Goal: Transaction & Acquisition: Obtain resource

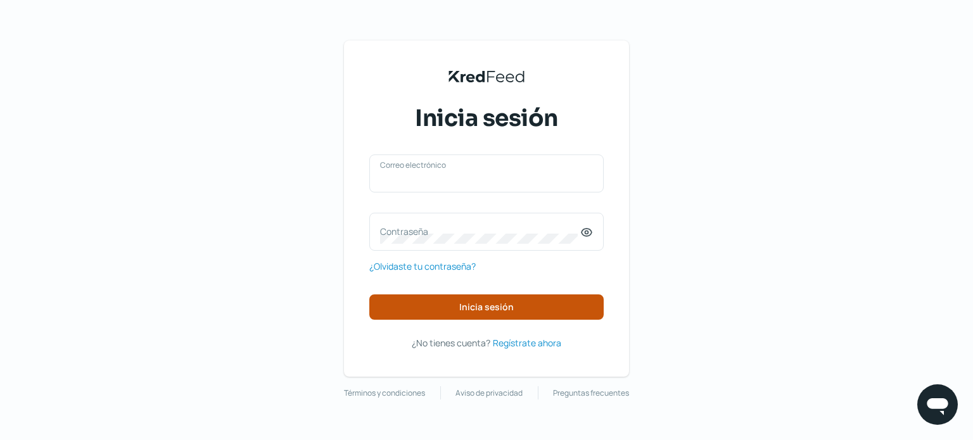
type input "[PERSON_NAME][EMAIL_ADDRESS][DOMAIN_NAME]"
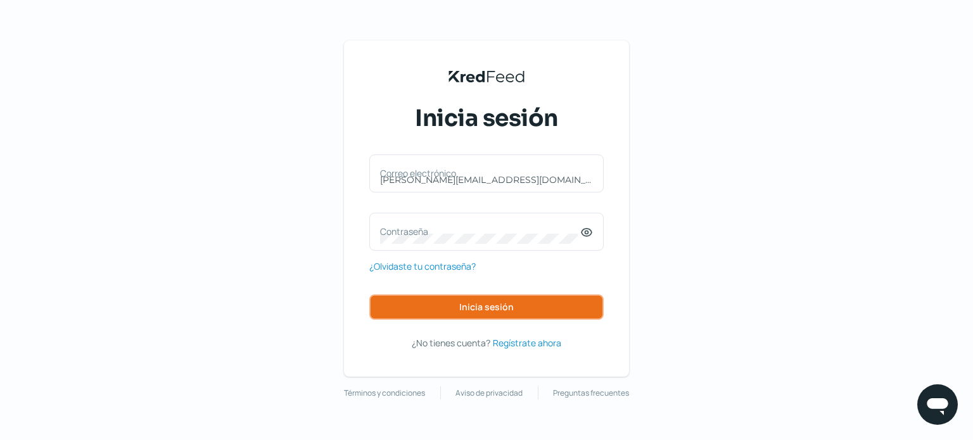
click at [461, 300] on button "Inicia sesión" at bounding box center [486, 307] width 234 height 25
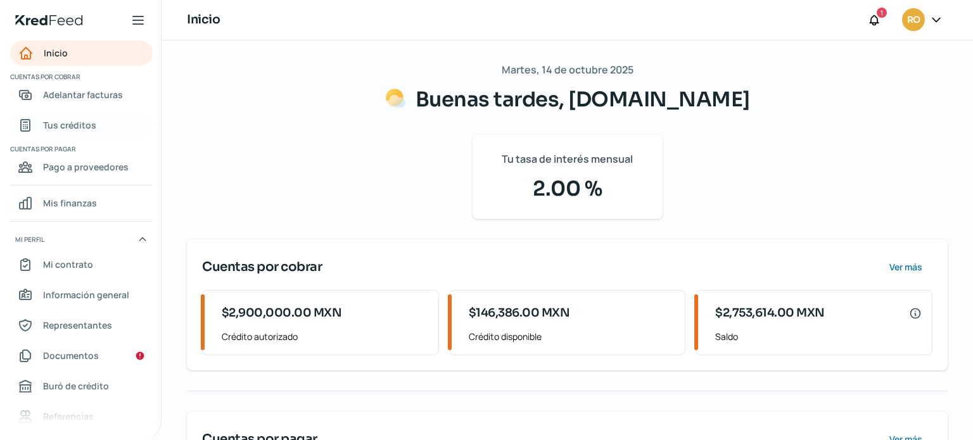
click at [68, 124] on span "Tus créditos" at bounding box center [69, 125] width 53 height 16
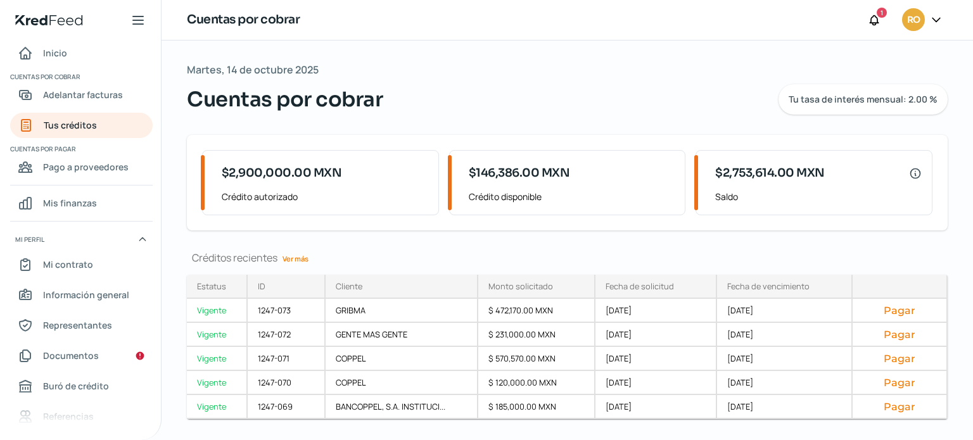
click at [302, 260] on link "Ver más" at bounding box center [295, 259] width 36 height 20
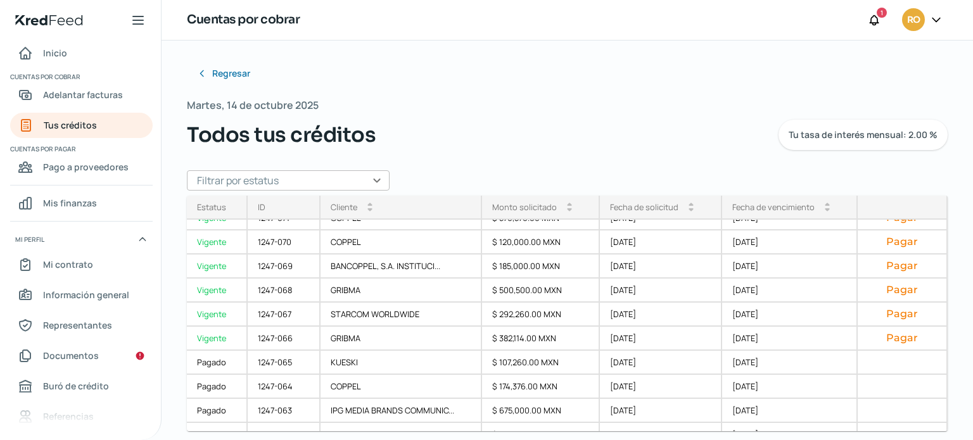
scroll to position [63, 0]
click at [94, 96] on span "Adelantar facturas" at bounding box center [83, 95] width 80 height 16
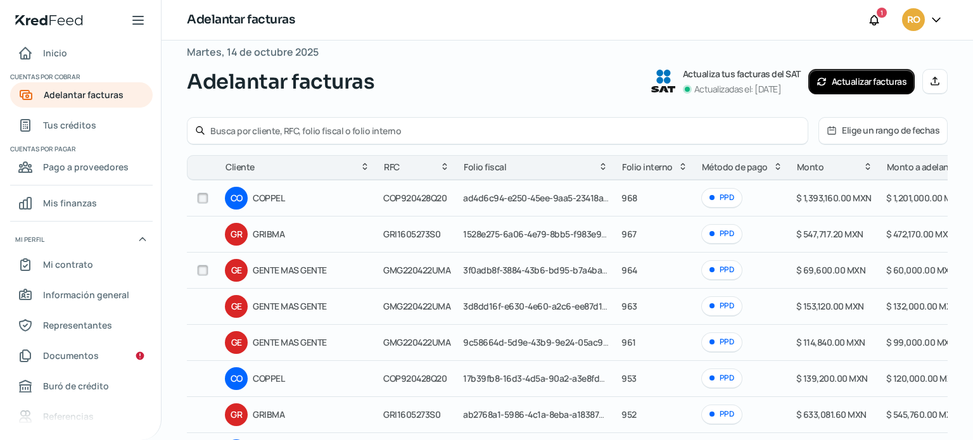
scroll to position [15, 0]
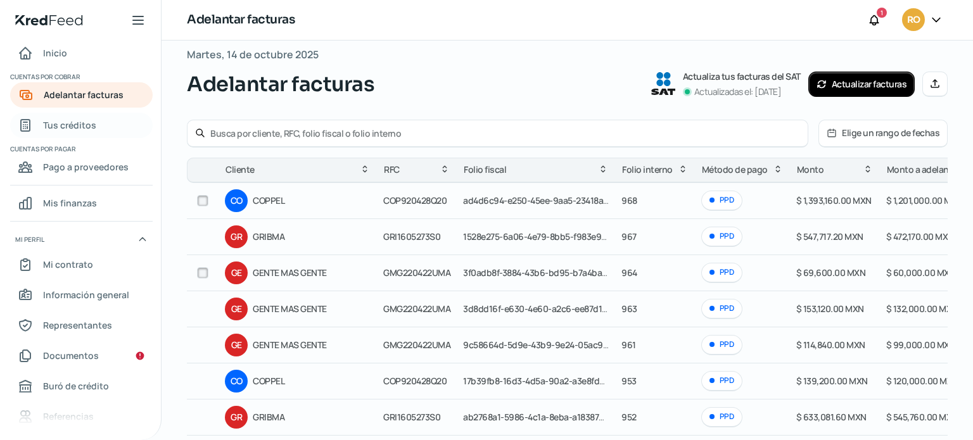
click at [65, 130] on span "Tus créditos" at bounding box center [69, 125] width 53 height 16
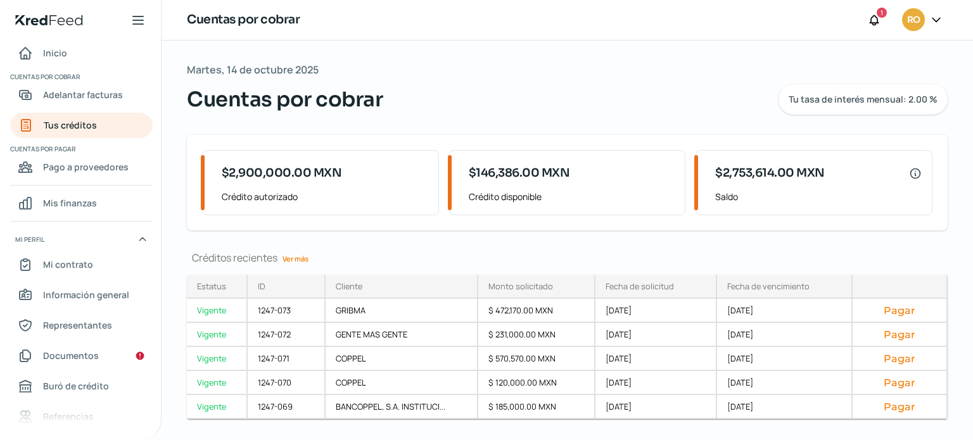
click at [305, 257] on link "Ver más" at bounding box center [295, 259] width 36 height 20
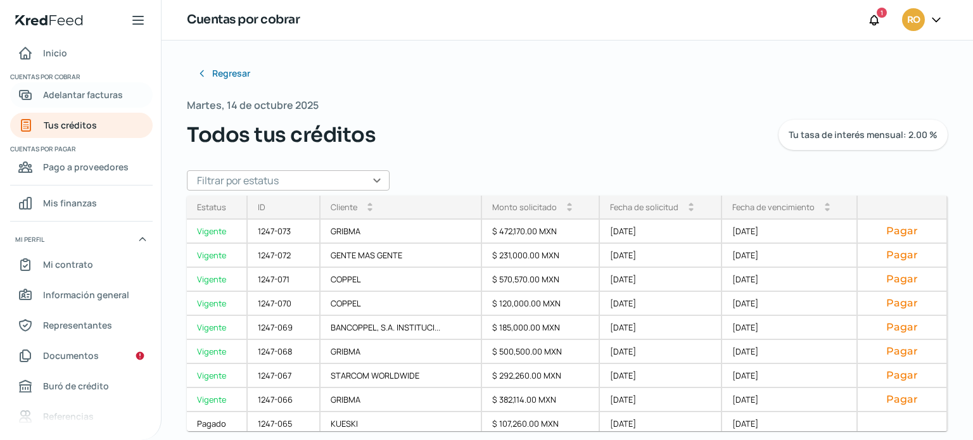
click at [78, 100] on span "Adelantar facturas" at bounding box center [83, 95] width 80 height 16
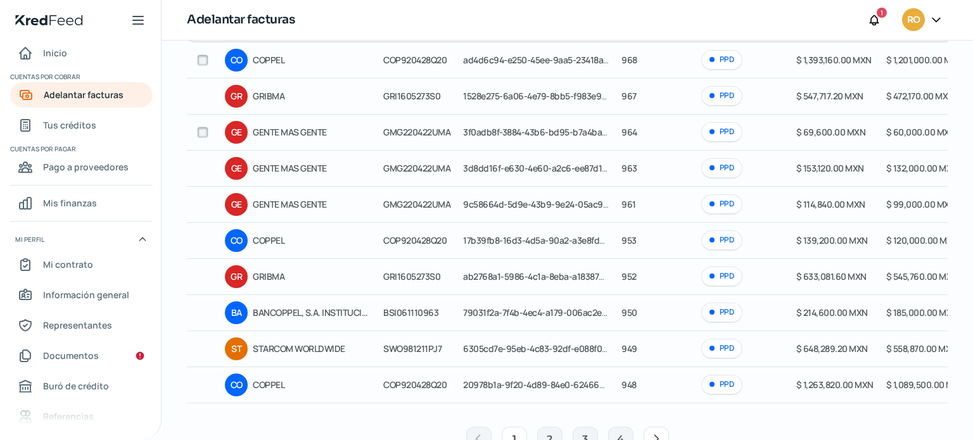
scroll to position [199, 0]
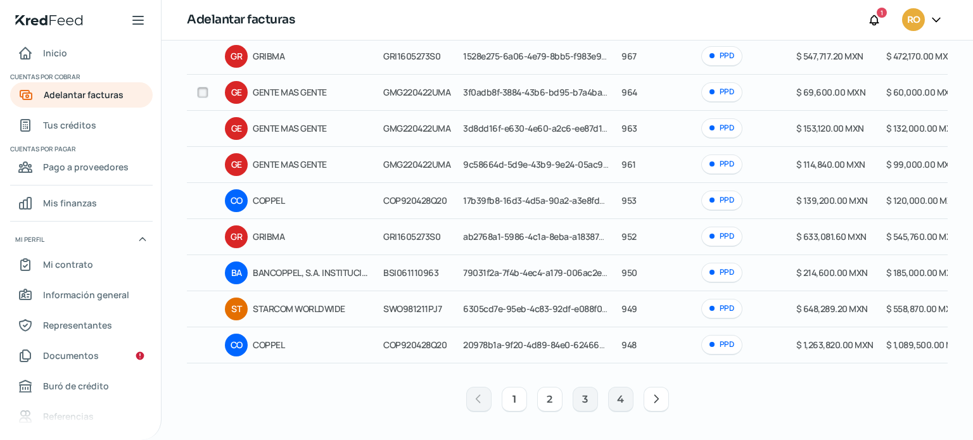
click at [543, 395] on button "2" at bounding box center [549, 399] width 25 height 25
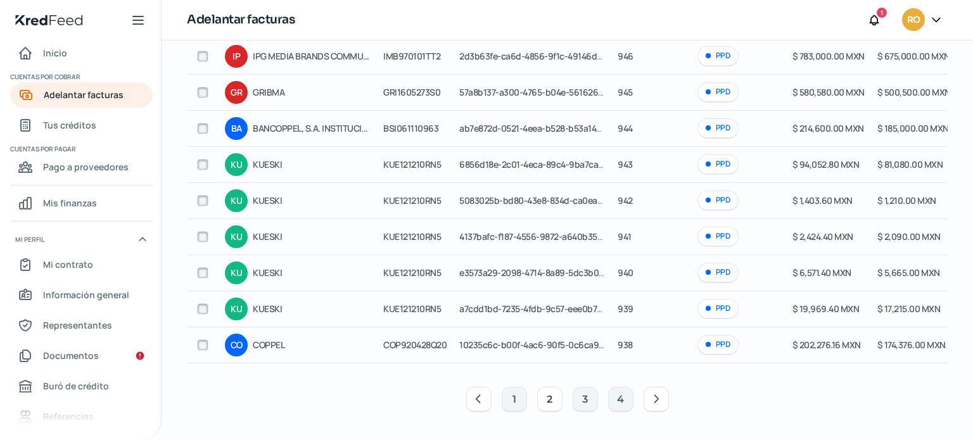
click at [204, 159] on input "checkbox" at bounding box center [202, 164] width 11 height 11
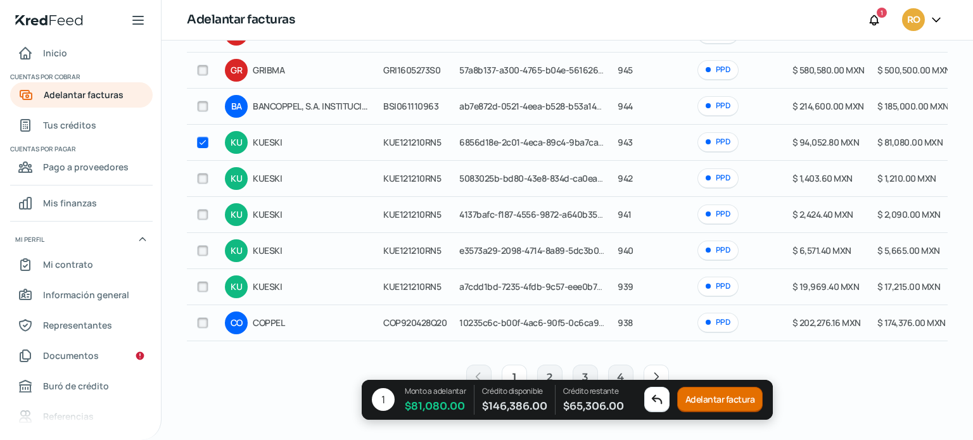
scroll to position [0, 0]
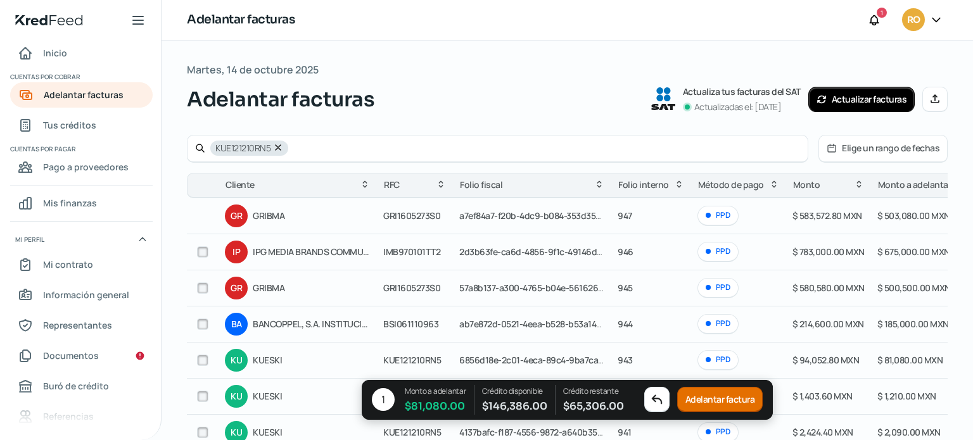
checkbox input "false"
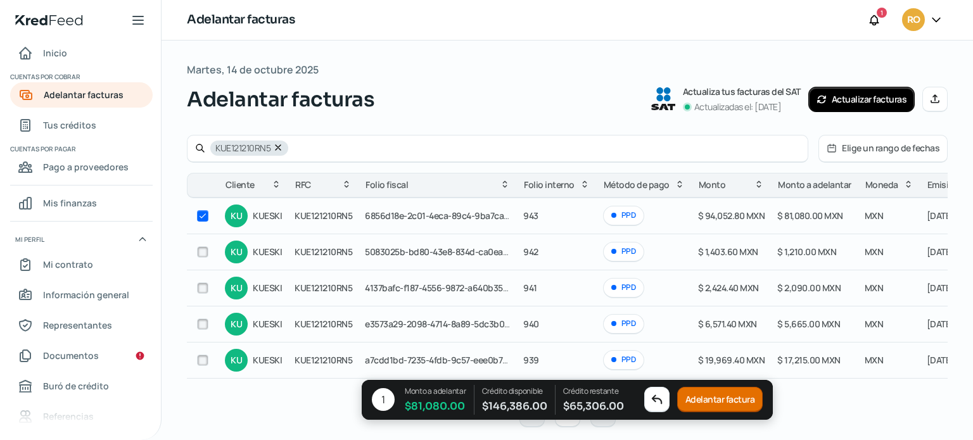
click at [694, 406] on button "Adelantar factura" at bounding box center [720, 400] width 86 height 25
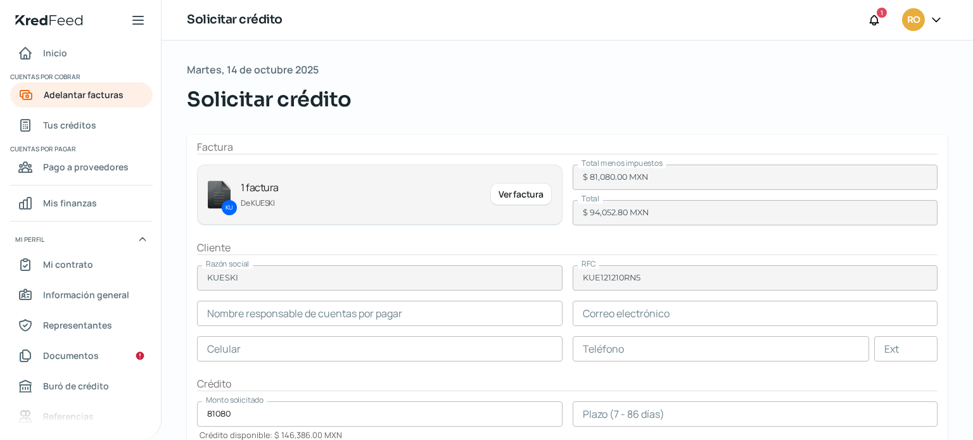
type input "[PERSON_NAME]"
type input "[PERSON_NAME][EMAIL_ADDRESS][PERSON_NAME][DOMAIN_NAME]"
type input "77 - 7120 - 2969"
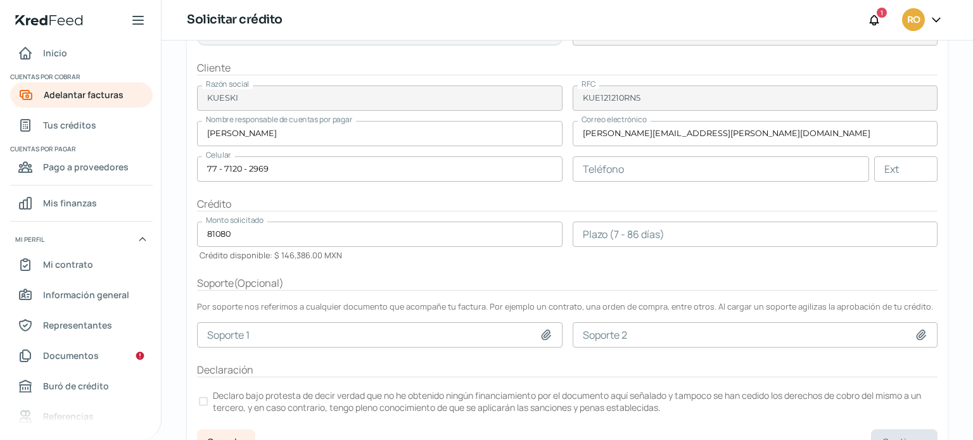
scroll to position [200, 0]
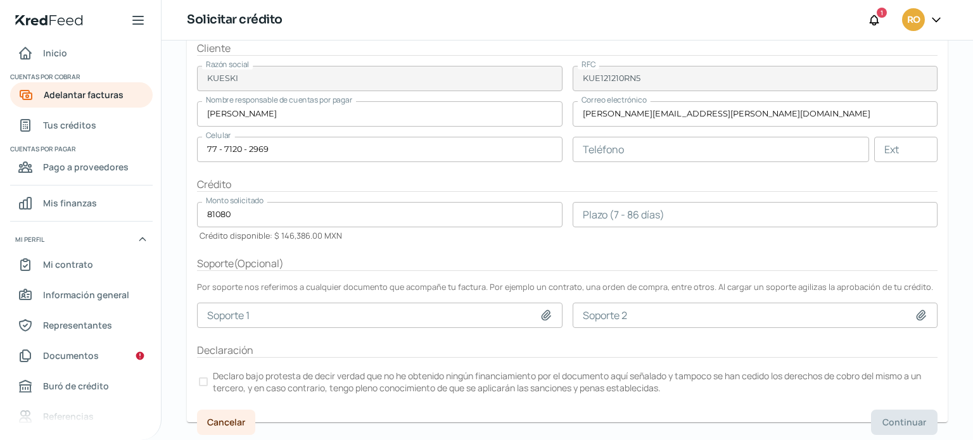
click at [207, 379] on div at bounding box center [203, 382] width 9 height 9
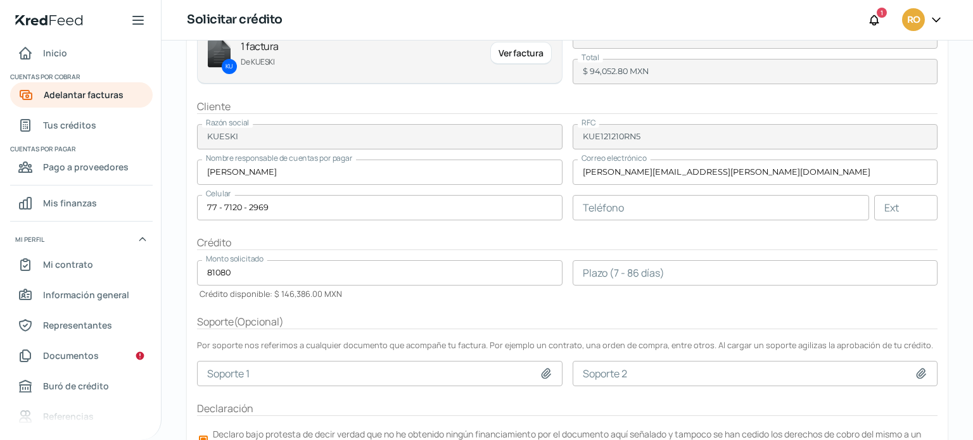
scroll to position [73, 0]
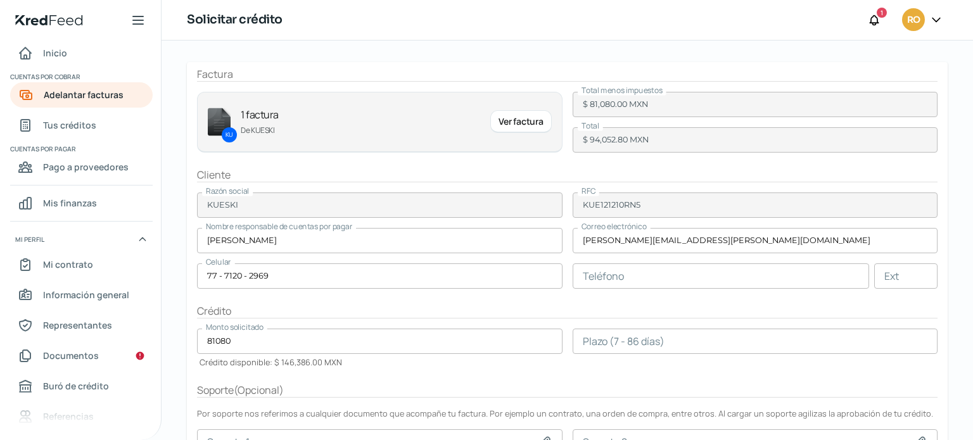
click at [629, 343] on input "number" at bounding box center [755, 341] width 365 height 25
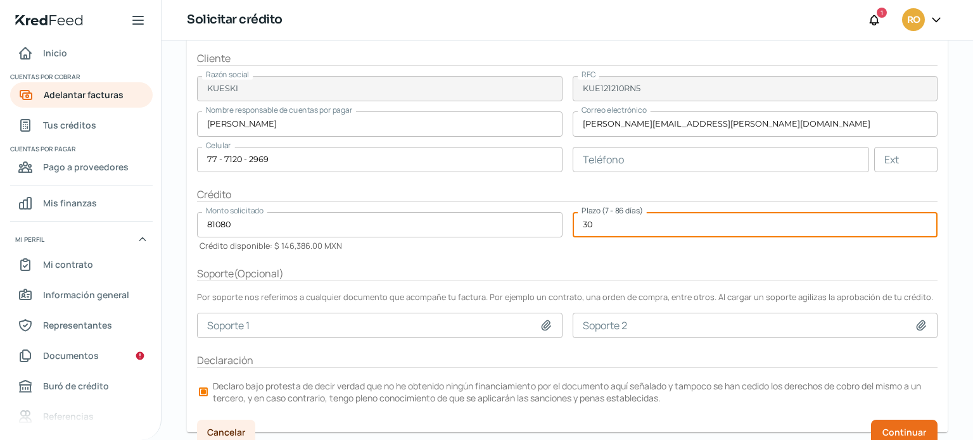
scroll to position [200, 0]
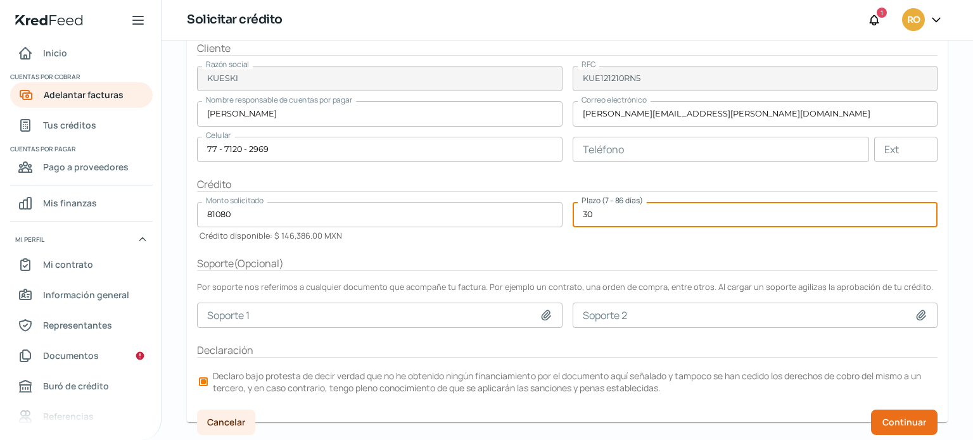
click at [727, 362] on form "Factura KU 1 factura De KUESKI Ver factura Total menos impuestos $ 81,080.00 MX…" at bounding box center [567, 178] width 761 height 487
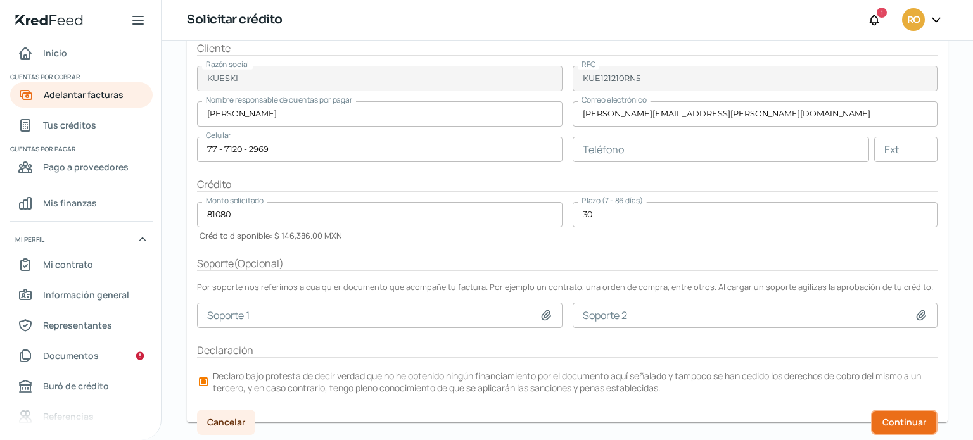
click at [873, 428] on button "Continuar" at bounding box center [904, 422] width 67 height 25
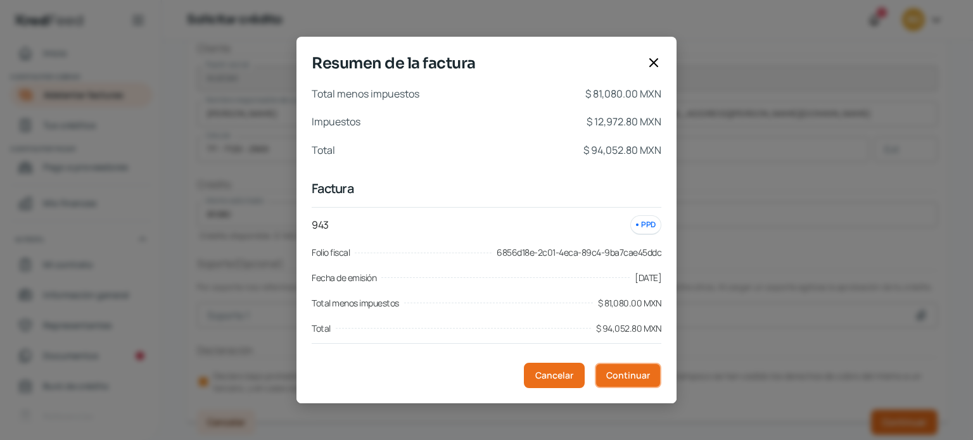
click at [626, 371] on span "Continuar" at bounding box center [628, 375] width 44 height 9
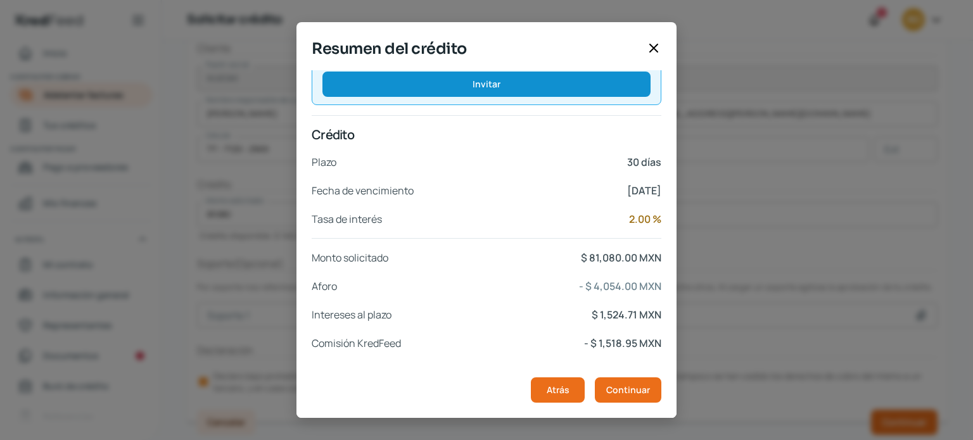
scroll to position [241, 0]
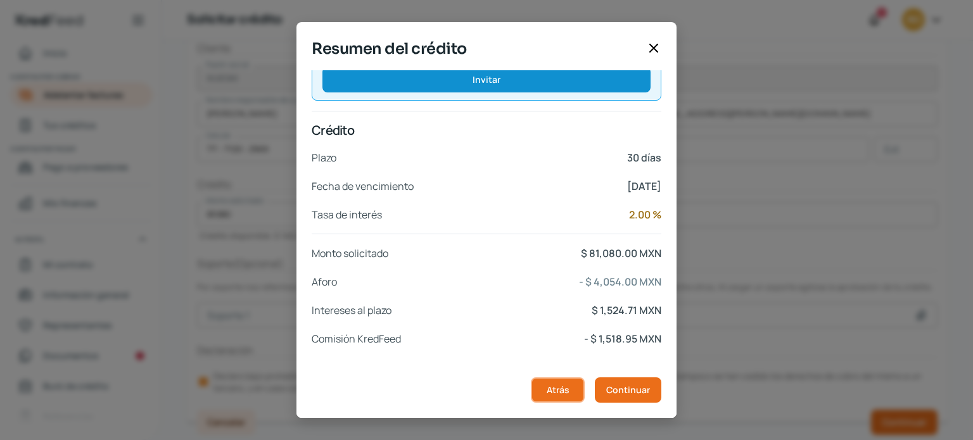
click at [548, 400] on button "Atrás" at bounding box center [558, 390] width 54 height 25
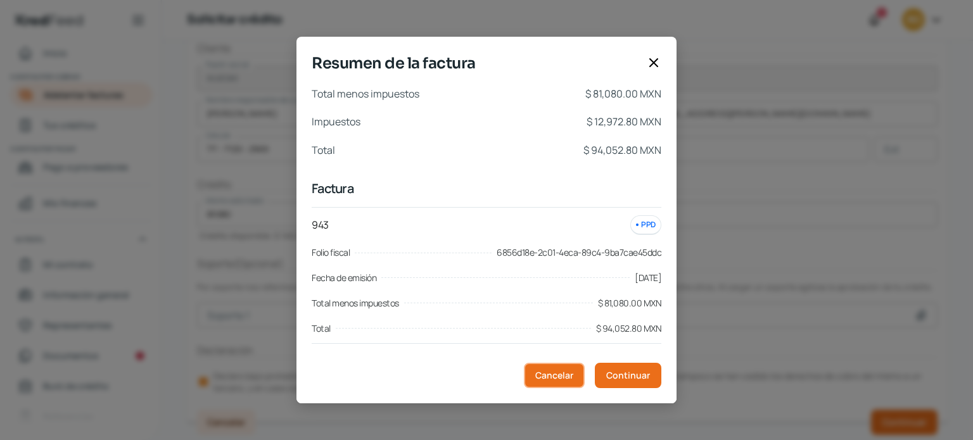
click at [565, 380] on span "Cancelar" at bounding box center [554, 375] width 38 height 9
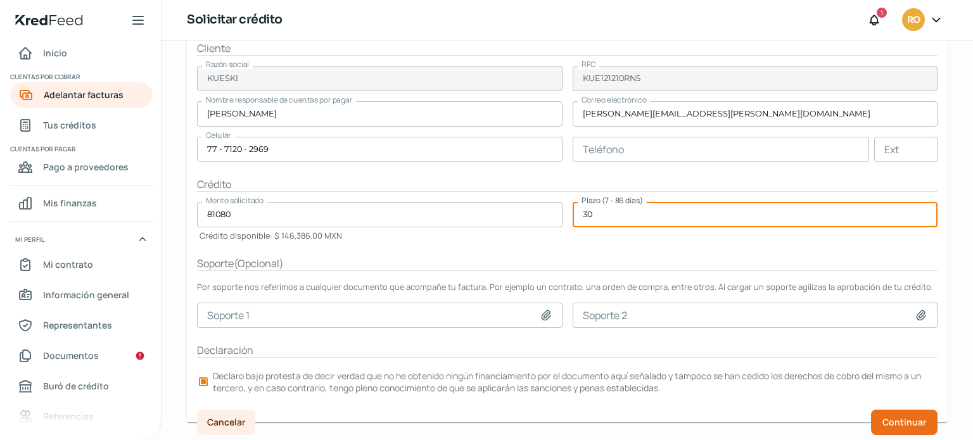
drag, startPoint x: 611, startPoint y: 213, endPoint x: 560, endPoint y: 210, distance: 51.4
click at [560, 210] on form "Factura KU 1 factura De KUESKI Ver factura Total menos impuestos $ 81,080.00 MX…" at bounding box center [567, 178] width 761 height 487
type input "60"
click at [613, 248] on form "Factura KU 1 factura De KUESKI Ver factura Total menos impuestos $ 81,080.00 MX…" at bounding box center [567, 178] width 761 height 487
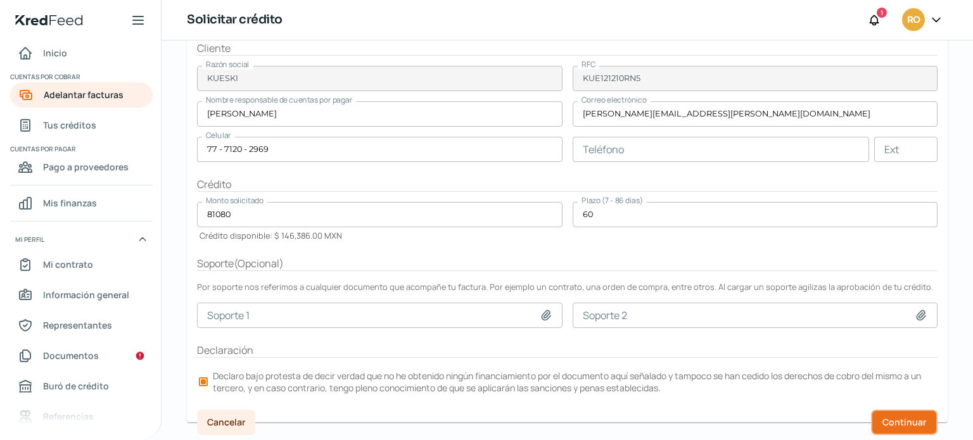
click at [888, 425] on span "Continuar" at bounding box center [904, 422] width 44 height 9
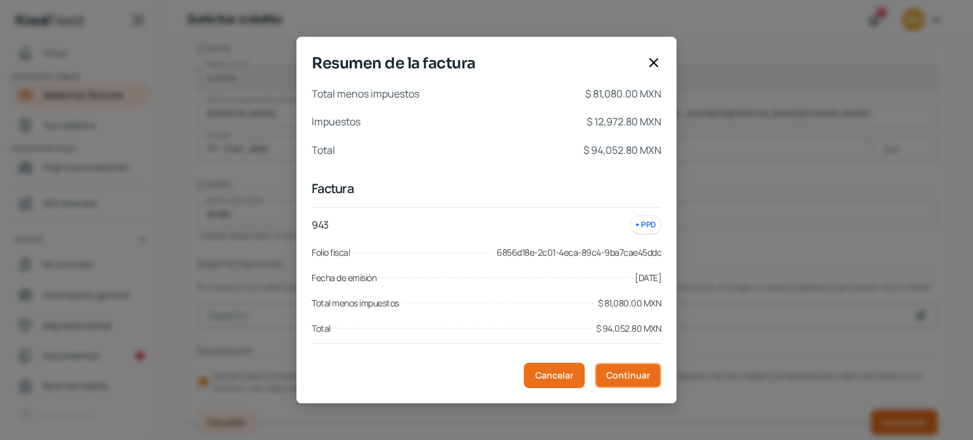
click at [620, 371] on span "Continuar" at bounding box center [628, 375] width 44 height 9
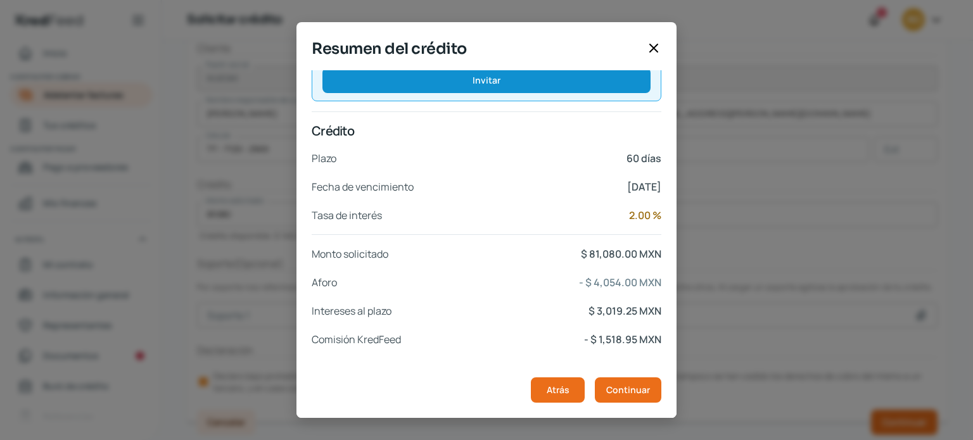
scroll to position [241, 0]
click at [559, 390] on span "Atrás" at bounding box center [558, 390] width 23 height 9
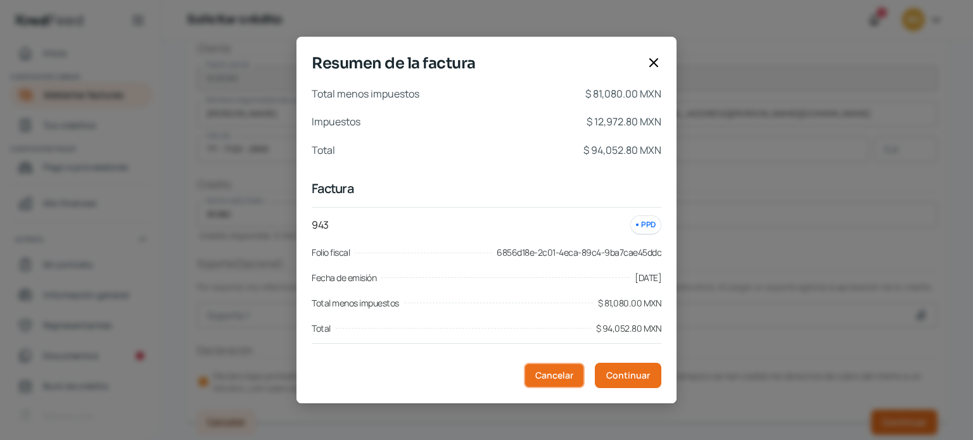
click at [565, 383] on button "Cancelar" at bounding box center [554, 375] width 61 height 25
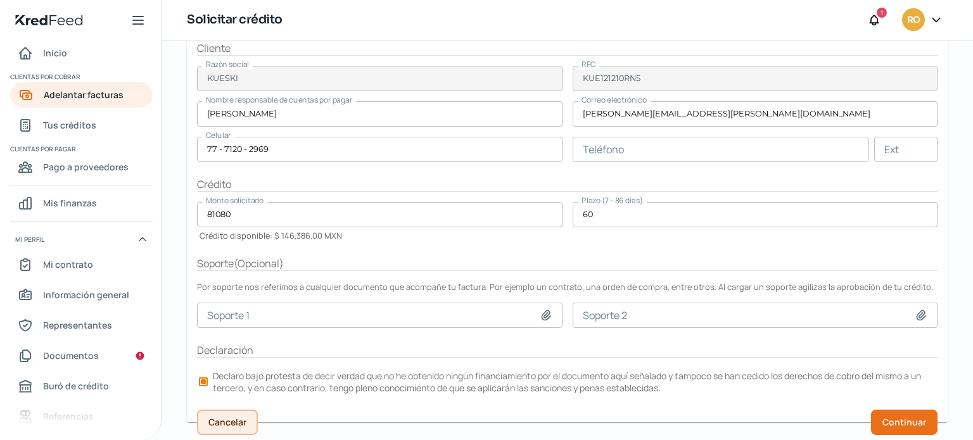
click at [233, 418] on span "Cancelar" at bounding box center [227, 422] width 38 height 9
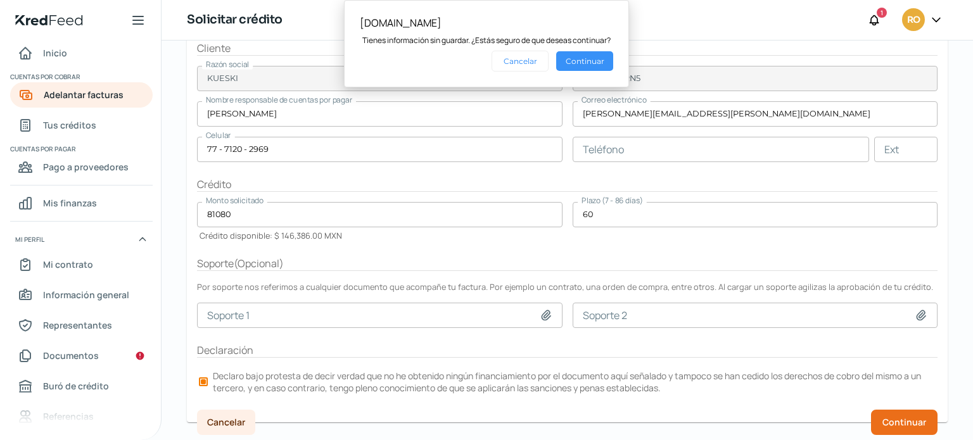
click at [578, 58] on button "Continuar" at bounding box center [584, 61] width 57 height 20
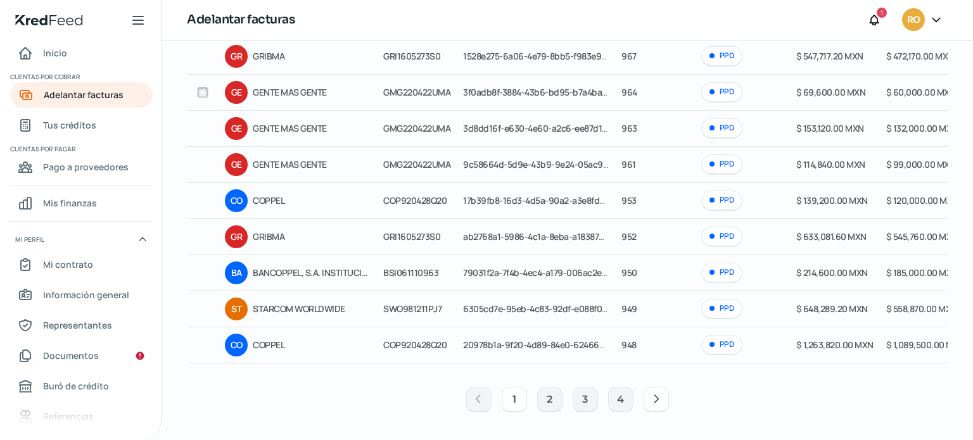
scroll to position [199, 0]
click at [539, 405] on button "2" at bounding box center [549, 399] width 25 height 25
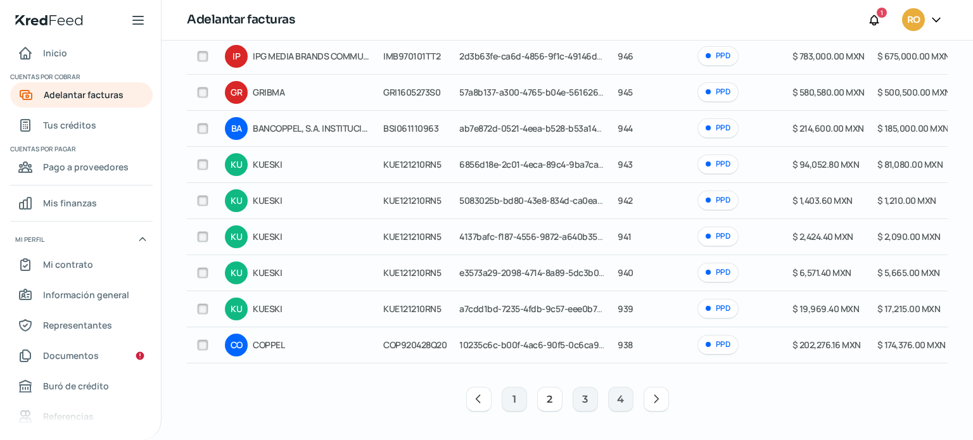
click at [203, 162] on input "checkbox" at bounding box center [202, 164] width 11 height 11
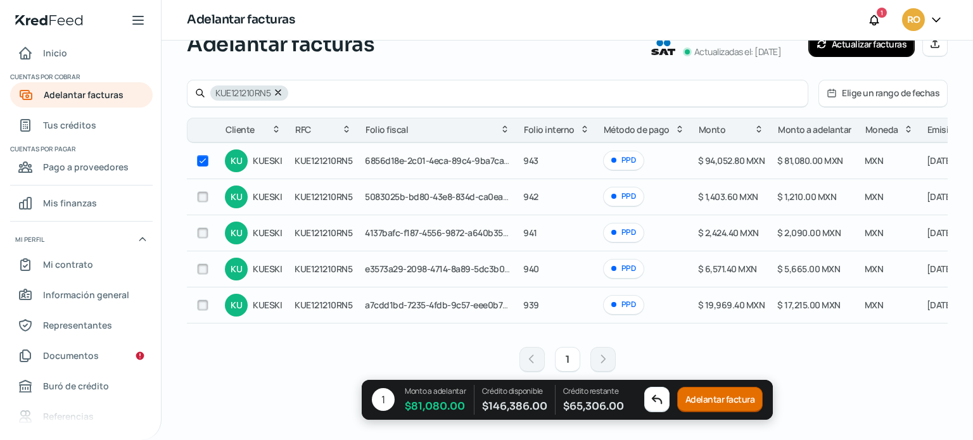
click at [205, 305] on input "checkbox" at bounding box center [202, 305] width 11 height 11
click at [200, 300] on input "checkbox" at bounding box center [202, 305] width 11 height 11
checkbox input "false"
click at [199, 162] on input "checkbox" at bounding box center [202, 160] width 11 height 11
checkbox input "false"
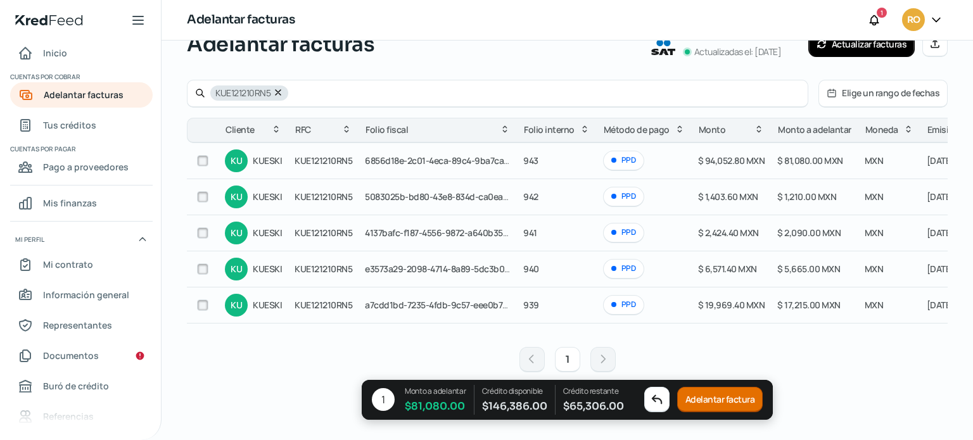
scroll to position [19, 0]
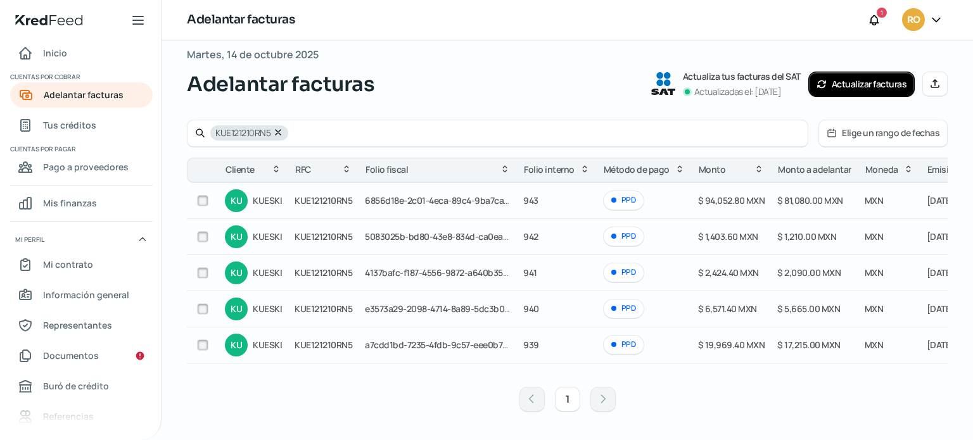
click at [276, 129] on icon at bounding box center [278, 132] width 10 height 10
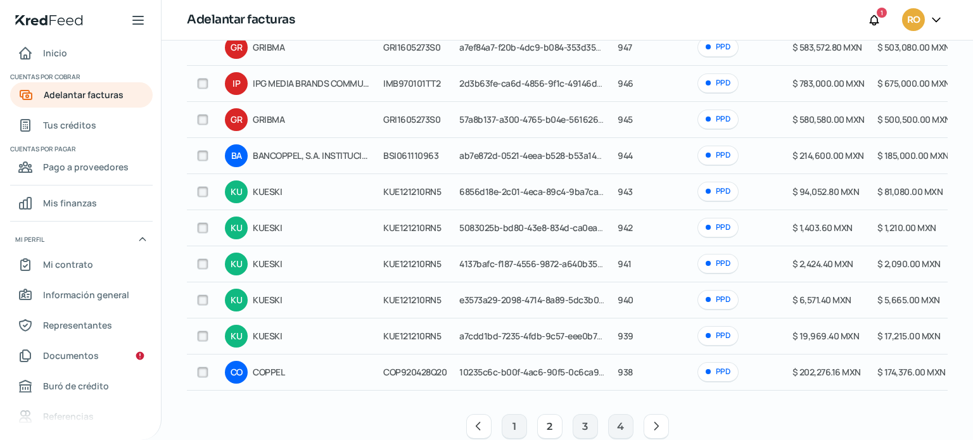
scroll to position [199, 0]
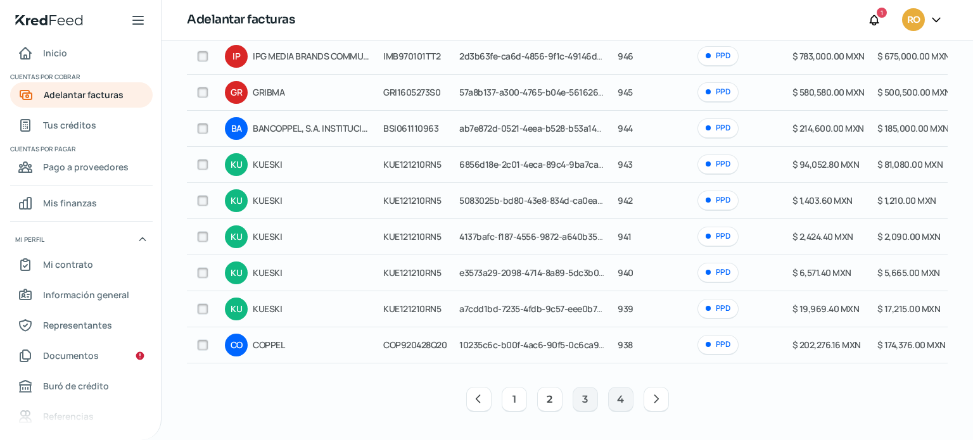
click at [504, 403] on button "1" at bounding box center [514, 399] width 25 height 25
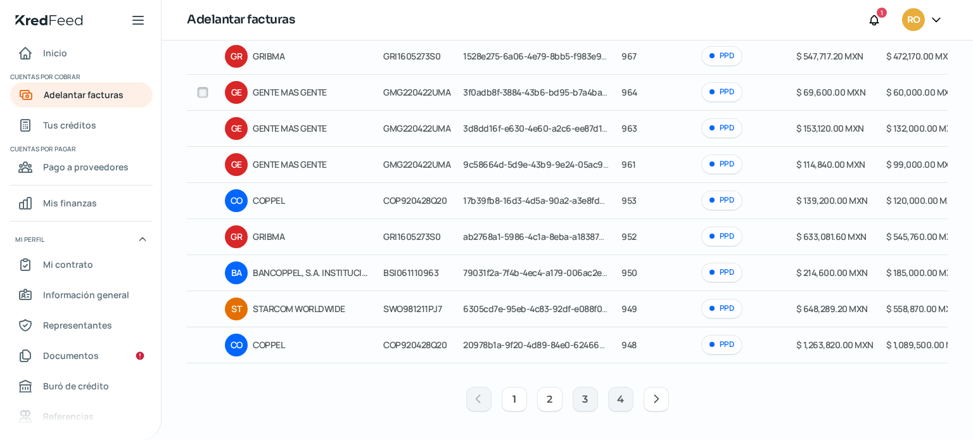
click at [549, 400] on button "2" at bounding box center [549, 399] width 25 height 25
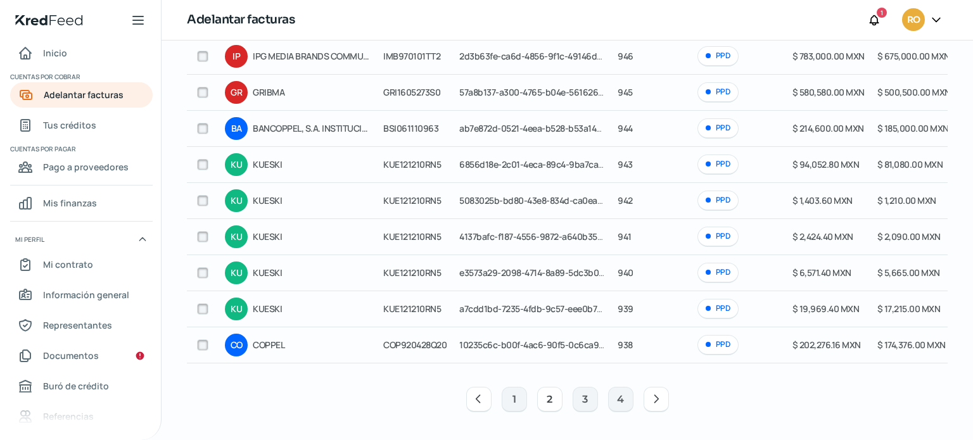
click at [198, 162] on input "checkbox" at bounding box center [202, 164] width 11 height 11
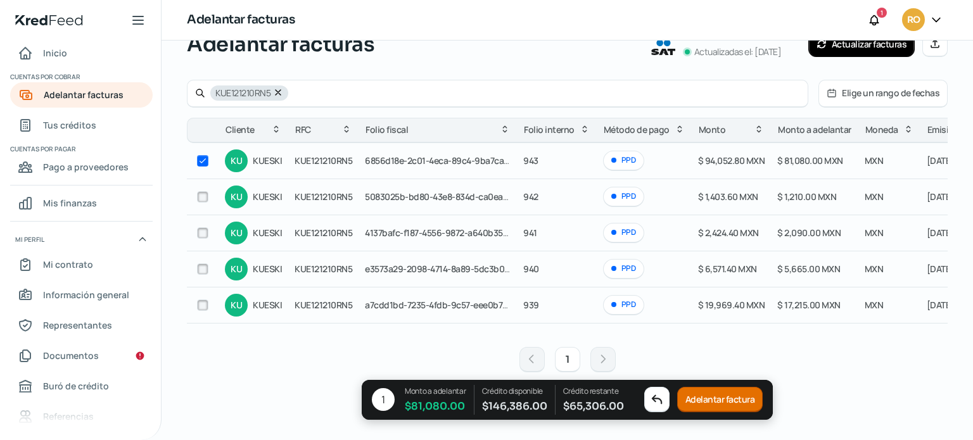
scroll to position [59, 0]
click at [206, 302] on input "checkbox" at bounding box center [202, 305] width 11 height 11
checkbox input "true"
click at [733, 403] on button "Adelantar facturas" at bounding box center [719, 399] width 91 height 25
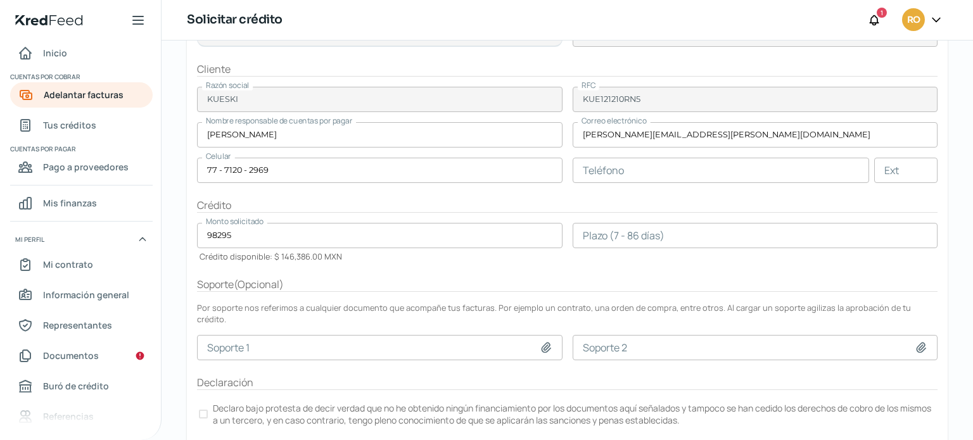
scroll to position [181, 0]
click at [597, 233] on input "number" at bounding box center [755, 232] width 365 height 25
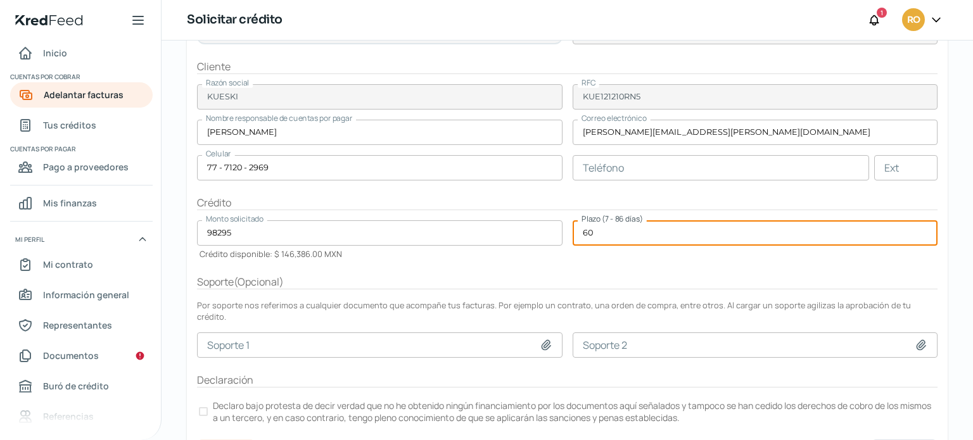
click at [654, 275] on div "Soporte ( Opcional )" at bounding box center [567, 282] width 740 height 15
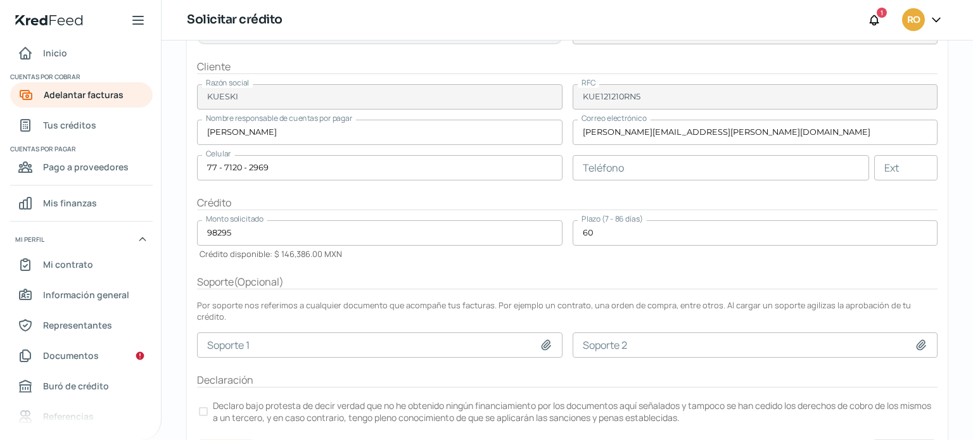
click at [213, 400] on p "Declaro bajo protesta de decir verdad que no he obtenido ningún financiamiento …" at bounding box center [574, 412] width 723 height 24
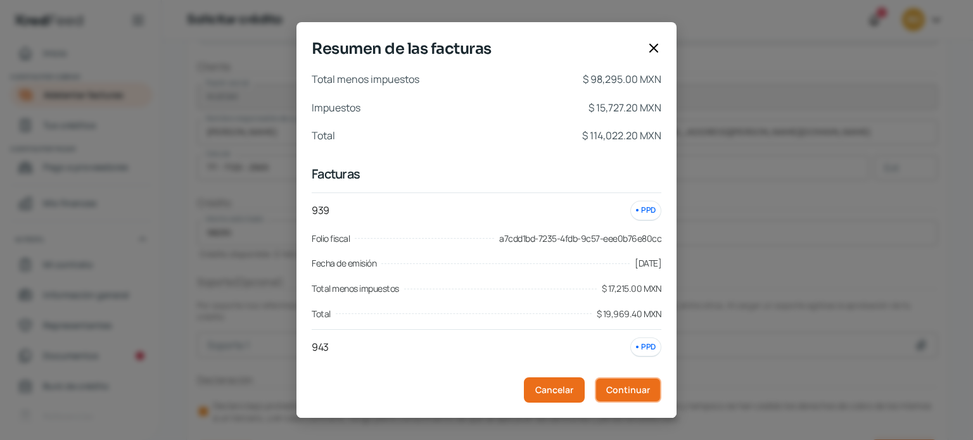
click at [624, 386] on span "Continuar" at bounding box center [628, 390] width 44 height 9
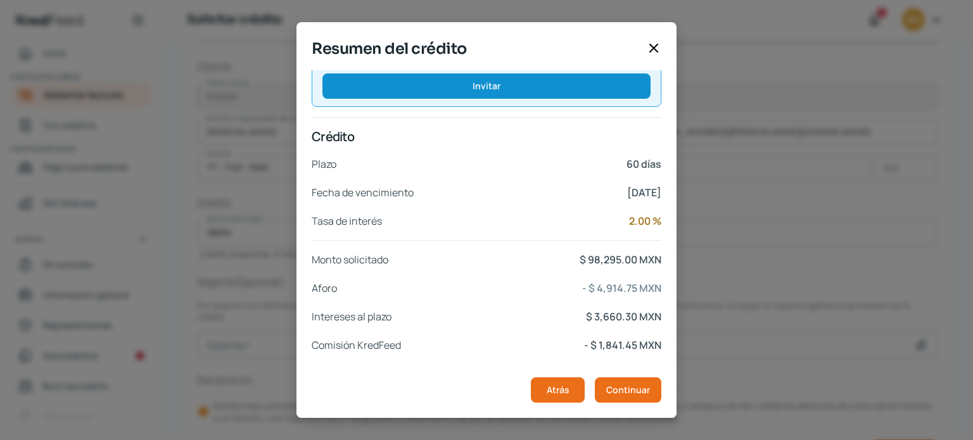
scroll to position [241, 0]
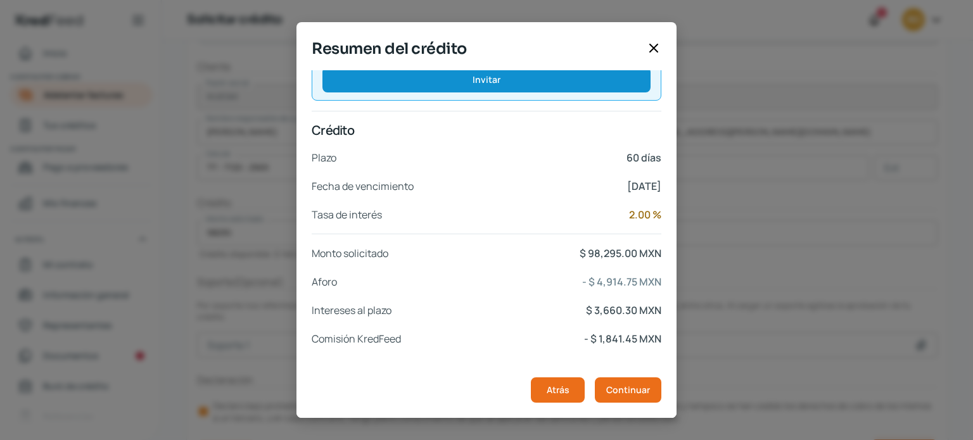
click at [626, 245] on p "$ 98,295.00 MXN" at bounding box center [621, 254] width 82 height 18
click at [654, 53] on icon at bounding box center [653, 48] width 15 height 15
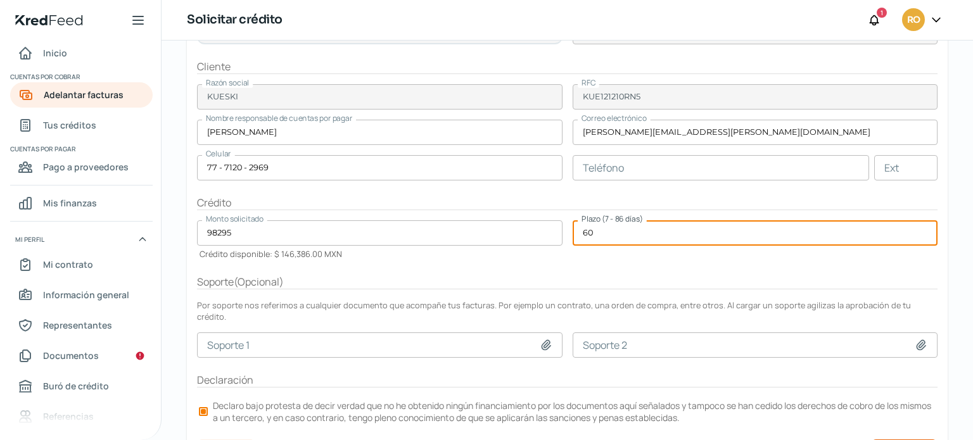
click at [575, 231] on input "60" at bounding box center [755, 232] width 365 height 25
type input "63"
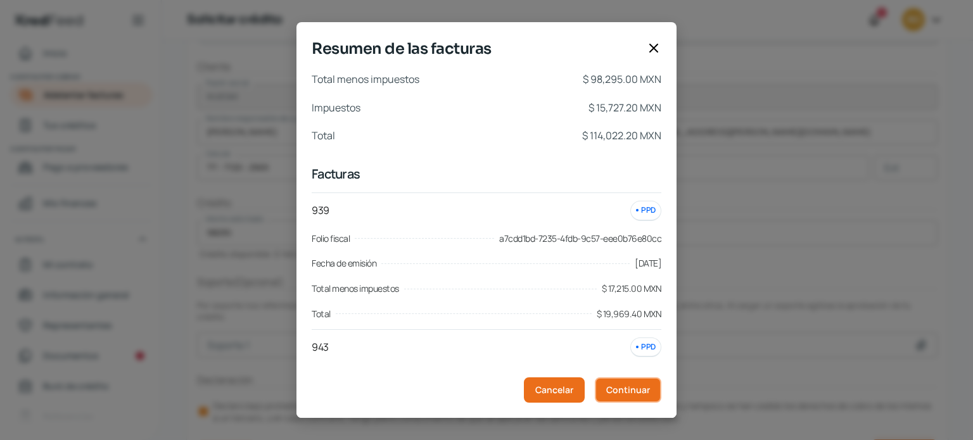
click at [636, 400] on button "Continuar" at bounding box center [628, 390] width 67 height 25
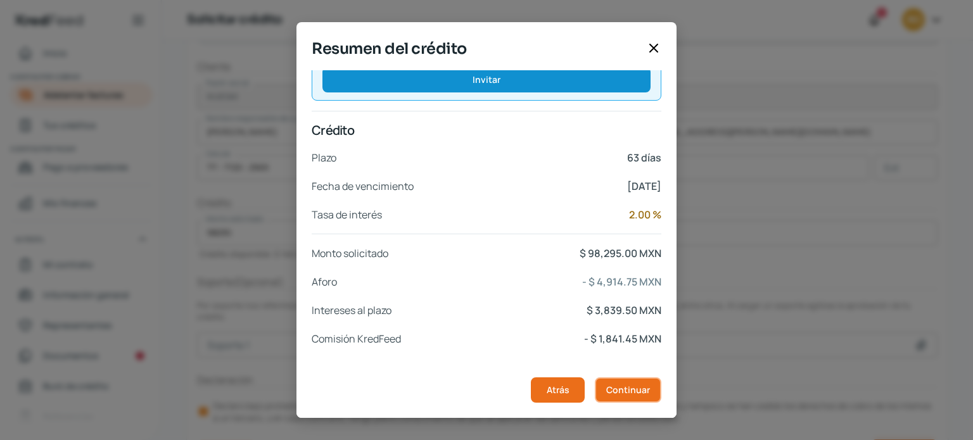
click at [633, 390] on span "Continuar" at bounding box center [628, 390] width 44 height 9
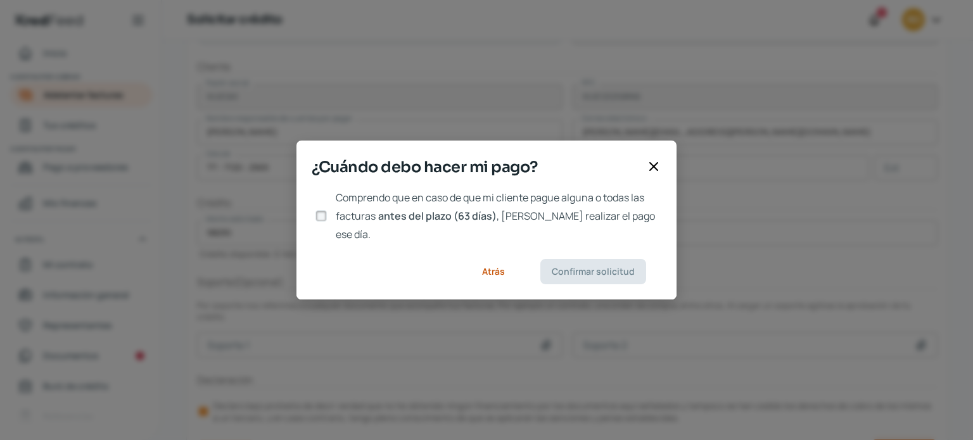
click at [324, 215] on input "Comprendo que en caso de que mi cliente pague alguna o todas las facturas antes…" at bounding box center [320, 215] width 11 height 11
checkbox input "true"
click at [611, 267] on span "Confirmar solicitud" at bounding box center [593, 271] width 83 height 9
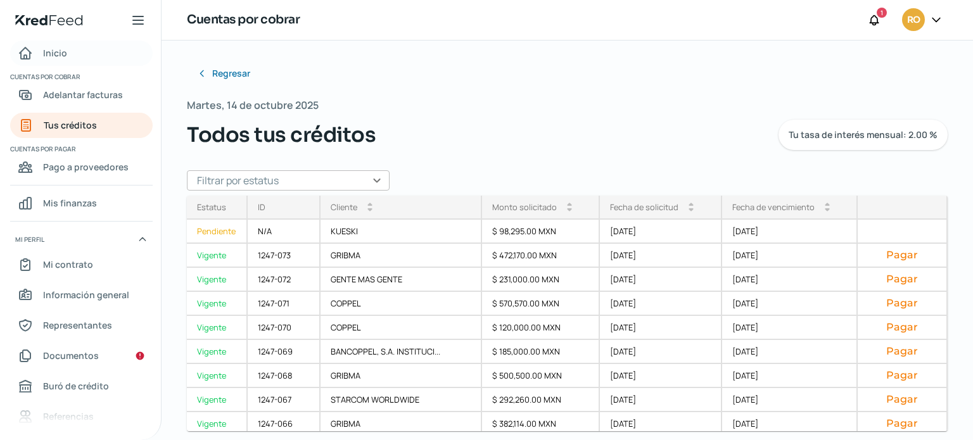
drag, startPoint x: 63, startPoint y: 51, endPoint x: 64, endPoint y: 32, distance: 18.4
click at [63, 51] on span "Inicio" at bounding box center [55, 53] width 24 height 16
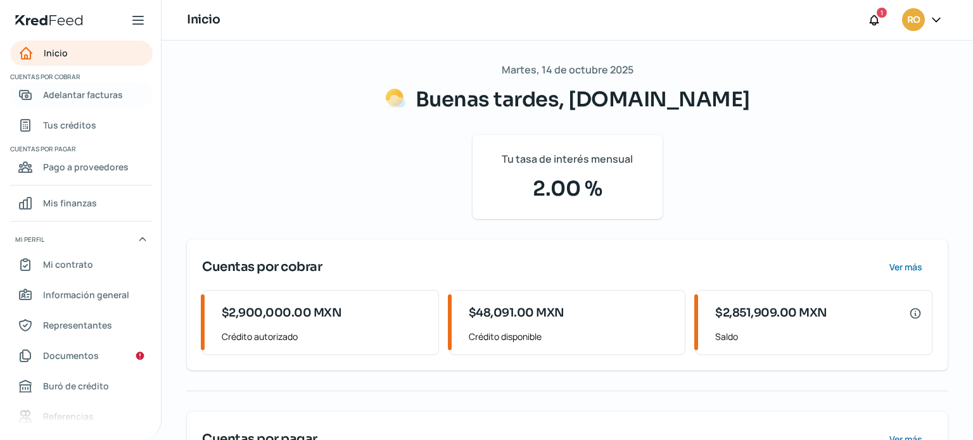
click at [71, 95] on span "Adelantar facturas" at bounding box center [83, 95] width 80 height 16
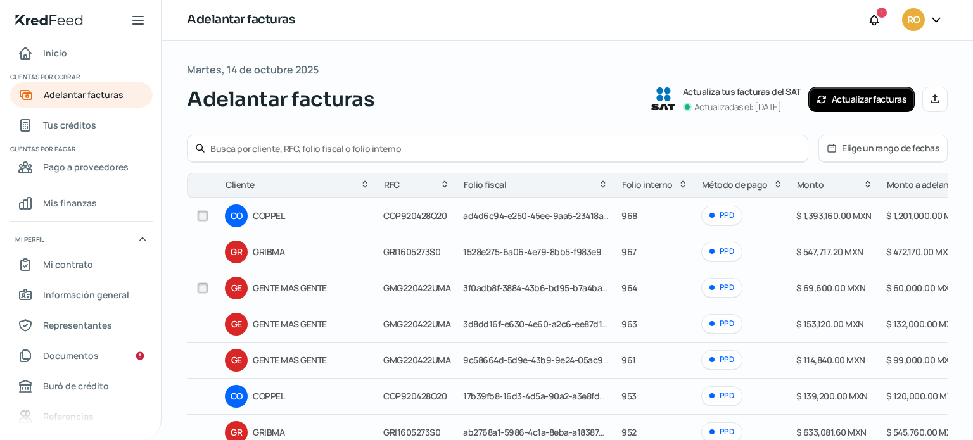
click at [201, 285] on input "checkbox" at bounding box center [202, 288] width 11 height 11
checkbox input "true"
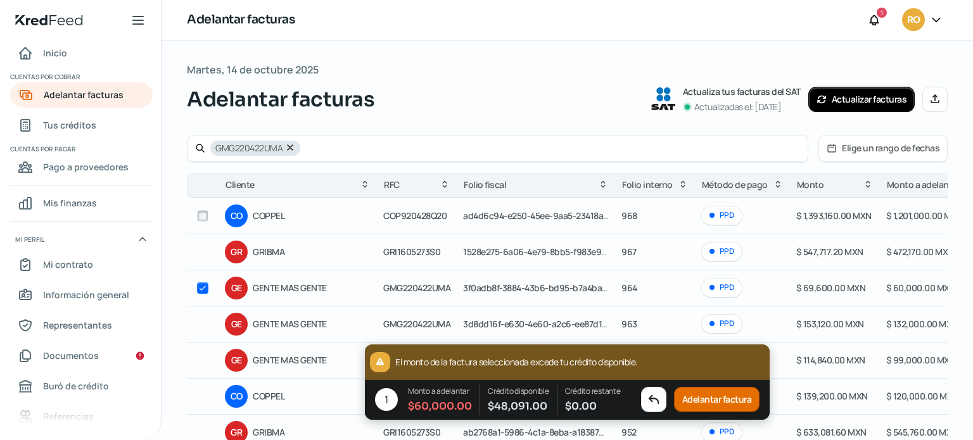
click at [705, 397] on button "Adelantar factura" at bounding box center [717, 400] width 86 height 25
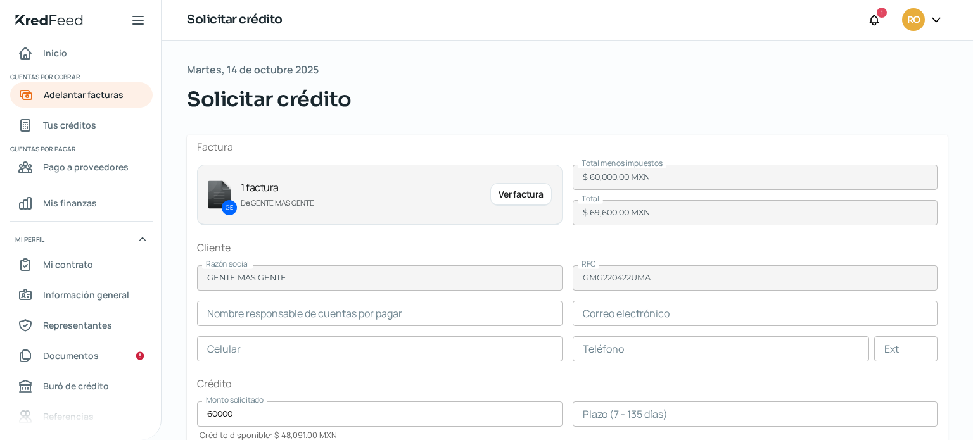
type input "[PERSON_NAME]"
type input "[PERSON_NAME][EMAIL_ADDRESS][PERSON_NAME][DOMAIN_NAME]"
type input "55 - 9225 - 5765"
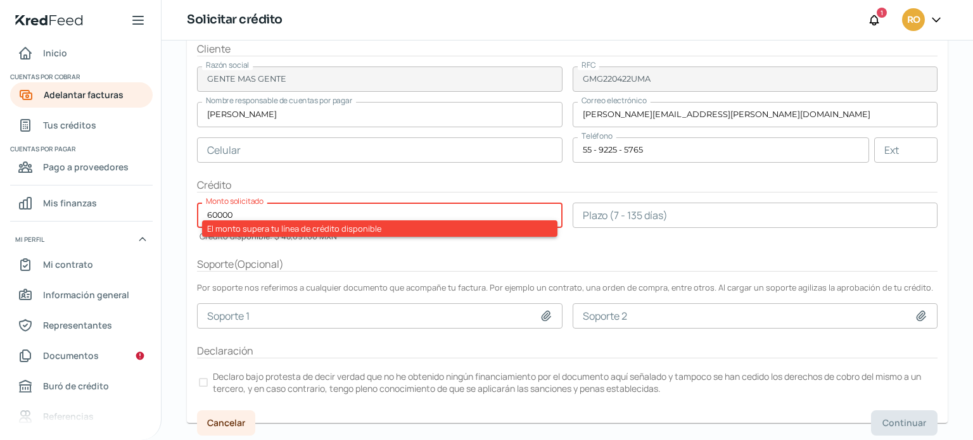
scroll to position [200, 0]
drag, startPoint x: 247, startPoint y: 212, endPoint x: 187, endPoint y: 207, distance: 59.8
click at [187, 207] on form "Factura GE 1 factura De GENTE MAS GENTE Ver factura Total menos impuestos $ 60,…" at bounding box center [567, 178] width 761 height 487
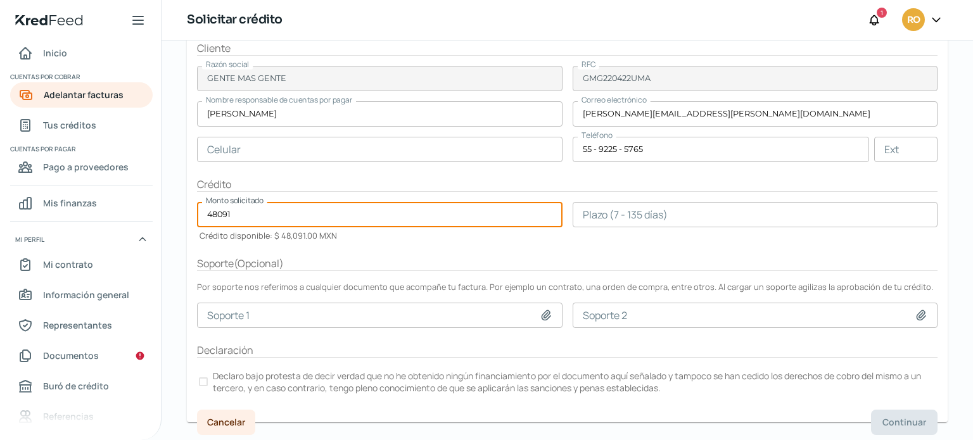
type input "48091"
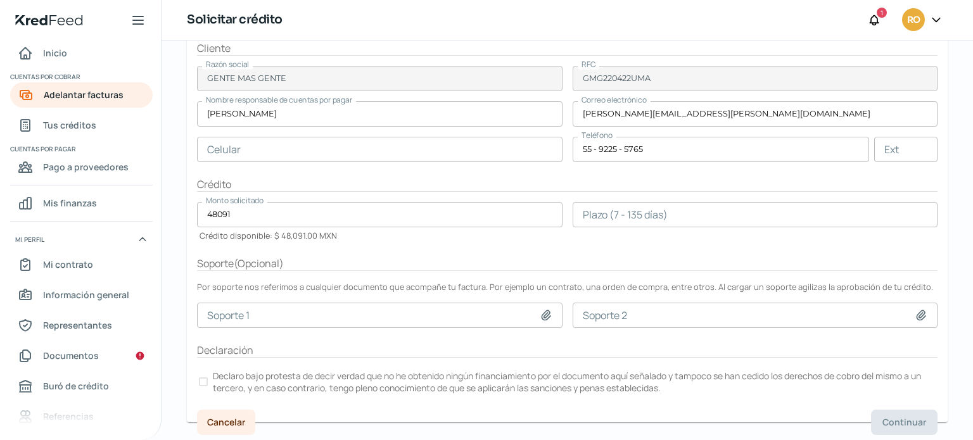
click at [317, 258] on div "Soporte ( Opcional )" at bounding box center [567, 264] width 740 height 15
click at [605, 215] on input "number" at bounding box center [755, 214] width 365 height 25
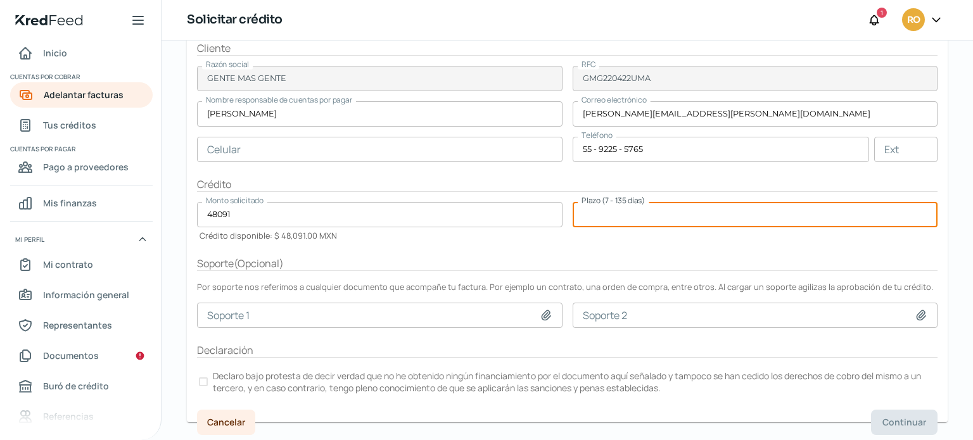
type input "6"
type input "3"
type input "50"
click at [613, 257] on div "Soporte ( Opcional )" at bounding box center [567, 264] width 740 height 15
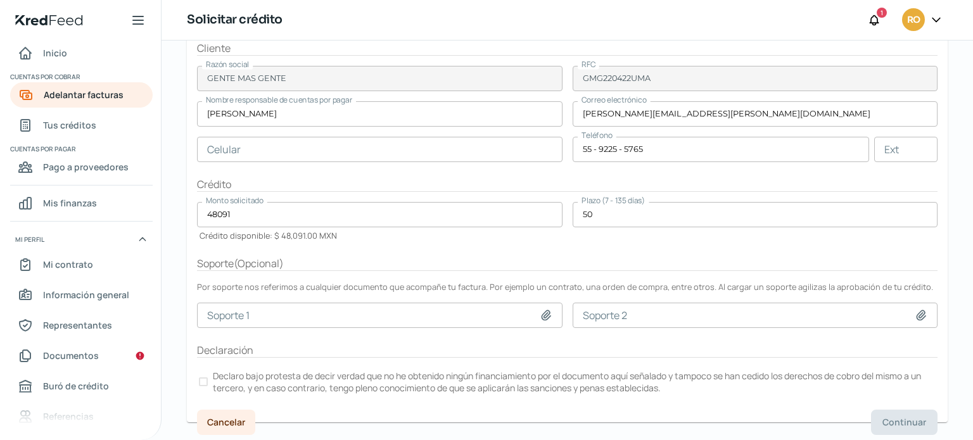
click at [197, 380] on label "Declaro bajo protesta de decir verdad que no he obtenido ningún financiamiento …" at bounding box center [567, 382] width 740 height 28
click at [882, 418] on span "Continuar" at bounding box center [904, 422] width 44 height 9
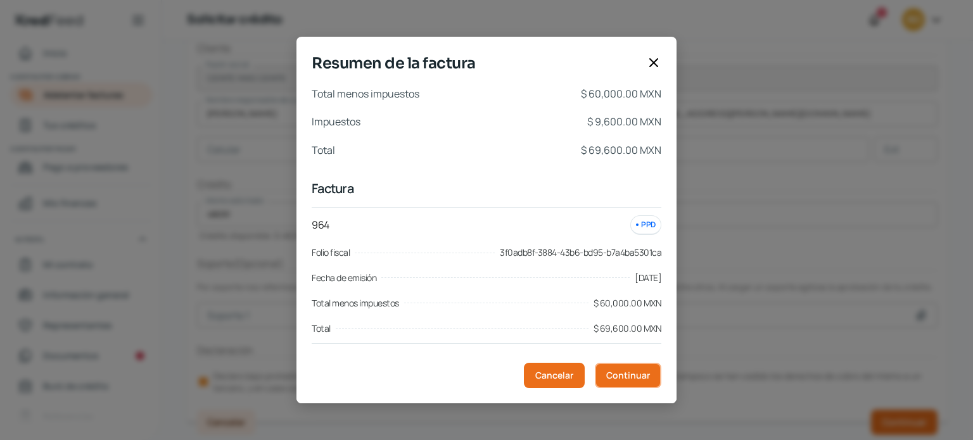
click at [608, 382] on button "Continuar" at bounding box center [628, 375] width 67 height 25
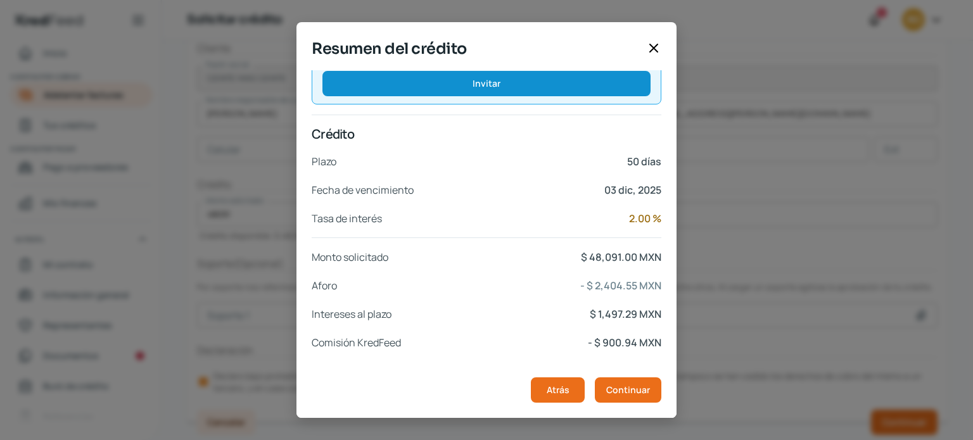
scroll to position [241, 0]
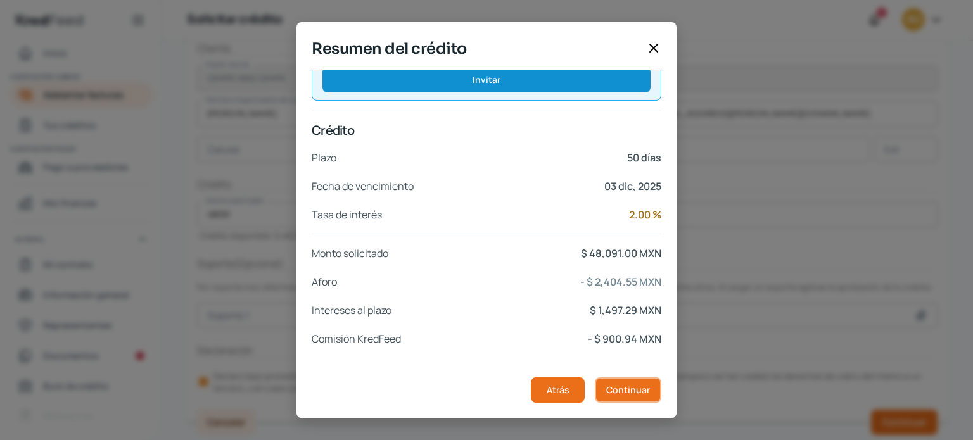
click at [632, 386] on span "Continuar" at bounding box center [628, 390] width 44 height 9
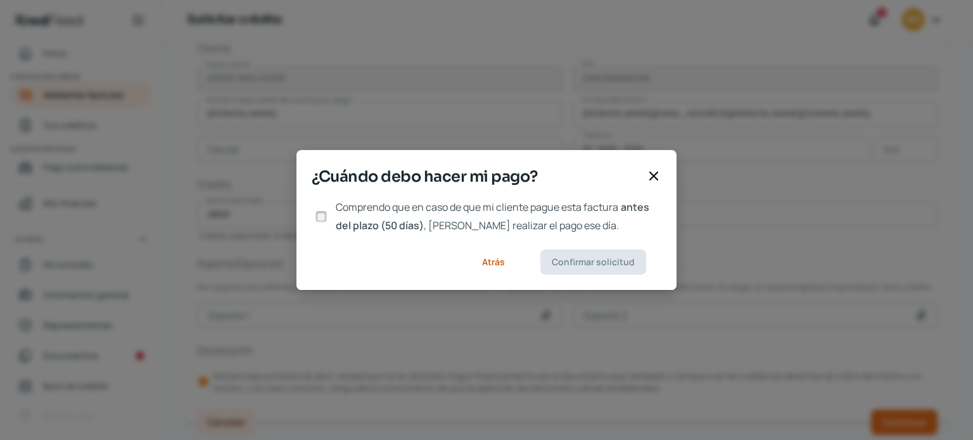
scroll to position [0, 0]
click at [320, 220] on input "Comprendo que en caso de que mi cliente pague esta factura antes del plazo (50 …" at bounding box center [320, 216] width 11 height 11
checkbox input "true"
drag, startPoint x: 568, startPoint y: 262, endPoint x: 590, endPoint y: 249, distance: 26.4
click at [568, 262] on span "Confirmar solicitud" at bounding box center [593, 262] width 83 height 9
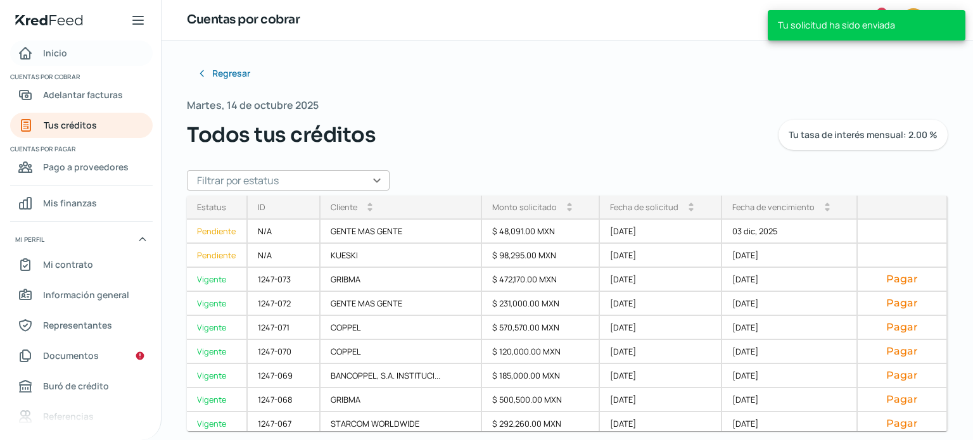
click at [57, 54] on span "Inicio" at bounding box center [55, 53] width 24 height 16
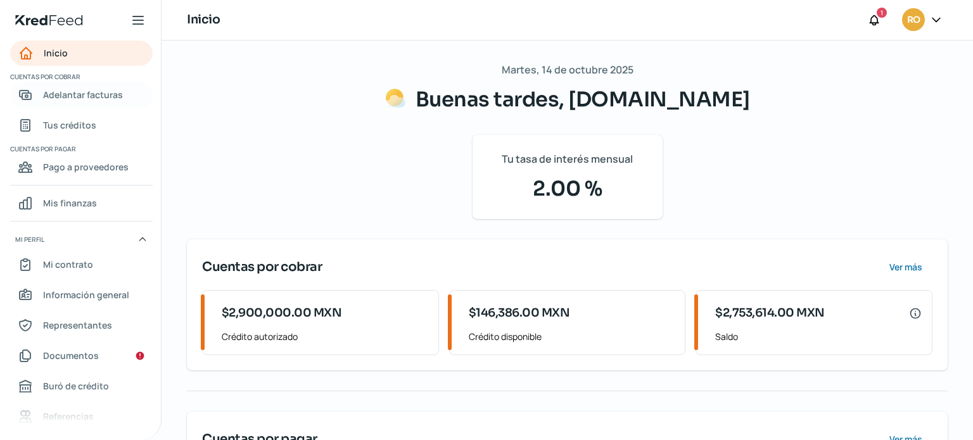
click at [84, 94] on span "Adelantar facturas" at bounding box center [83, 95] width 80 height 16
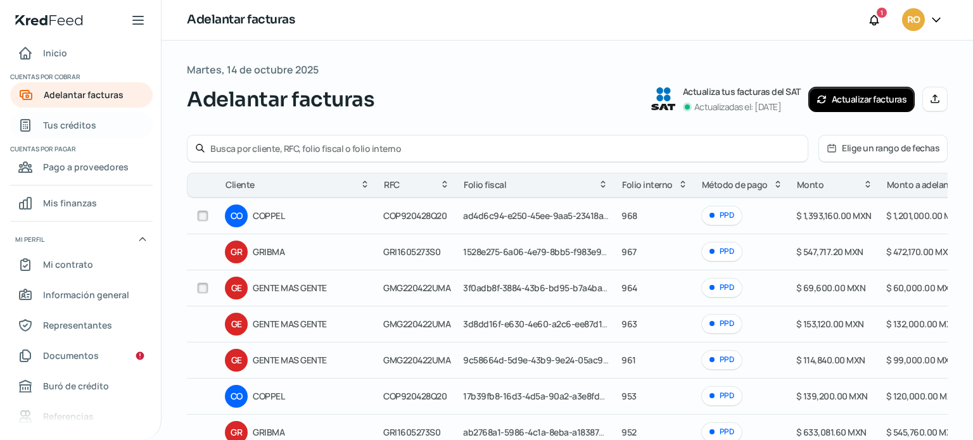
click at [86, 131] on span "Tus créditos" at bounding box center [69, 125] width 53 height 16
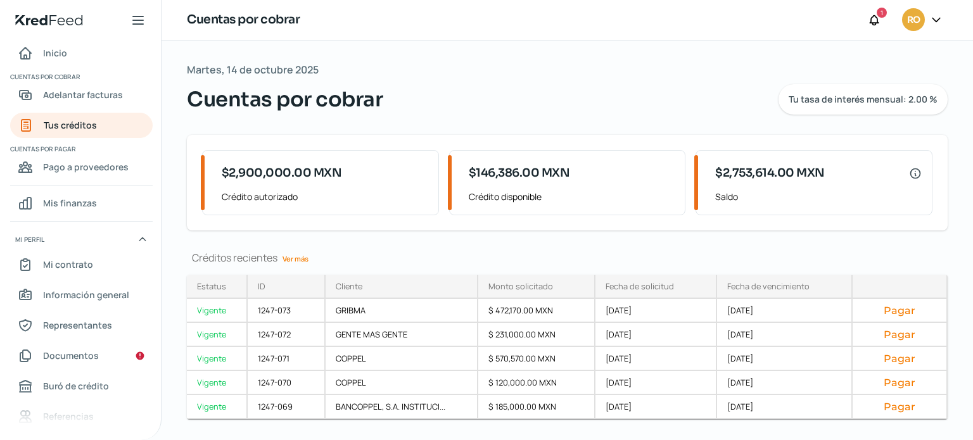
click at [305, 254] on link "Ver más" at bounding box center [295, 259] width 36 height 20
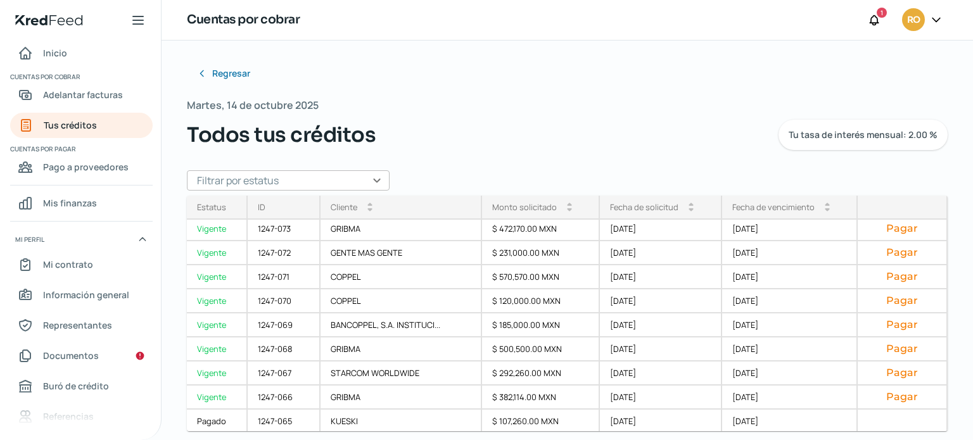
scroll to position [8, 0]
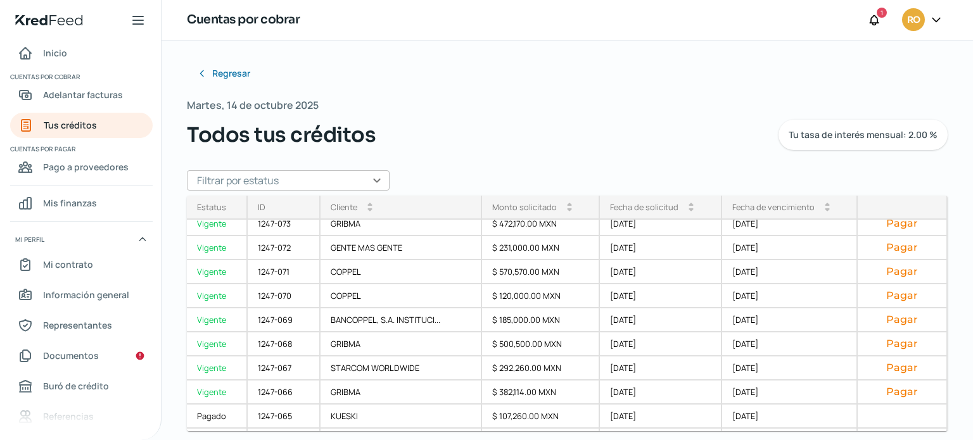
click at [687, 137] on div "Todos tus créditos Tu tasa de interés mensual: 2.00 %" at bounding box center [567, 135] width 761 height 30
